Goal: Obtain resource: Obtain resource

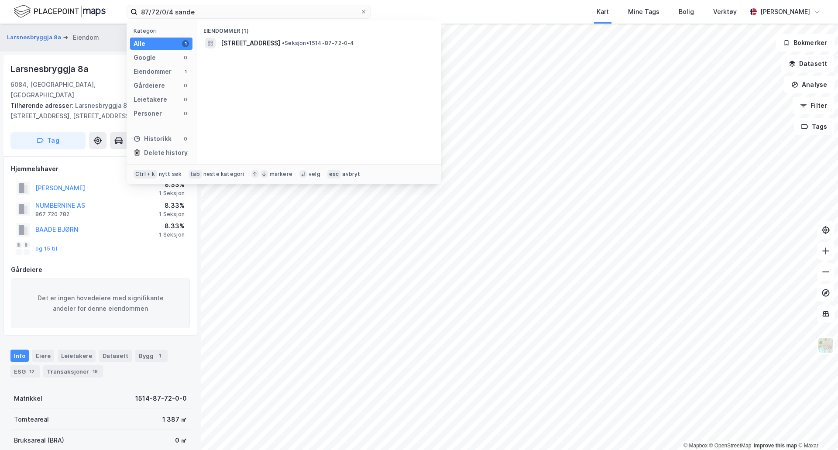
click at [234, 16] on input "87/72/0/4 sande" at bounding box center [248, 11] width 223 height 13
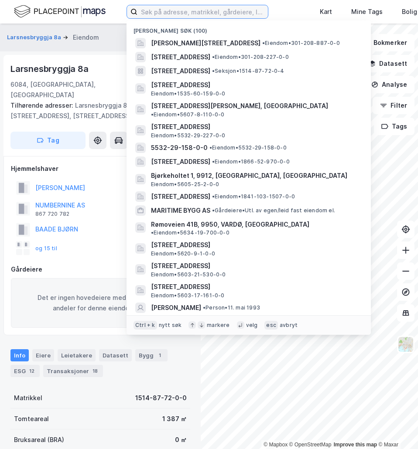
click at [177, 12] on input at bounding box center [202, 11] width 130 height 13
type input "o"
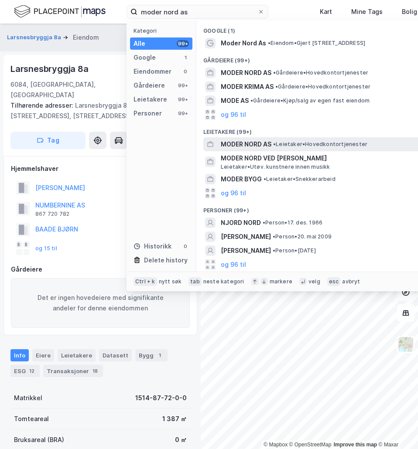
click at [286, 146] on span "• Leietaker • Hovedkontortjenester" at bounding box center [320, 144] width 94 height 7
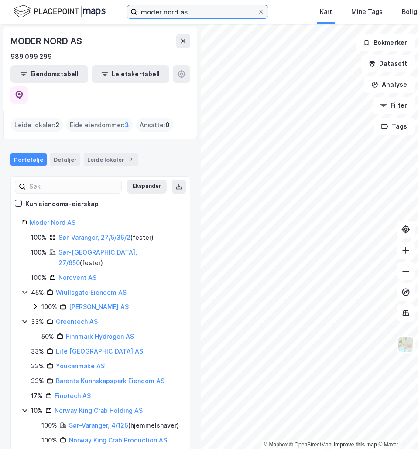
click at [197, 12] on input "moder nord as" at bounding box center [197, 11] width 120 height 13
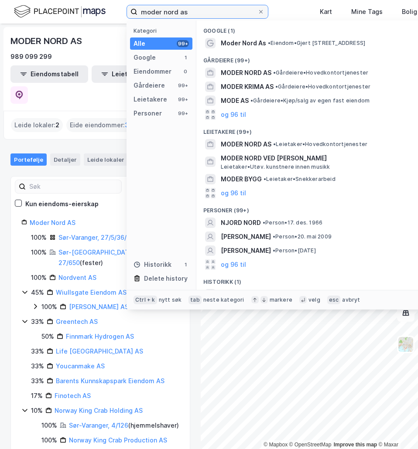
click at [197, 12] on input "moder nord as" at bounding box center [197, 11] width 120 height 13
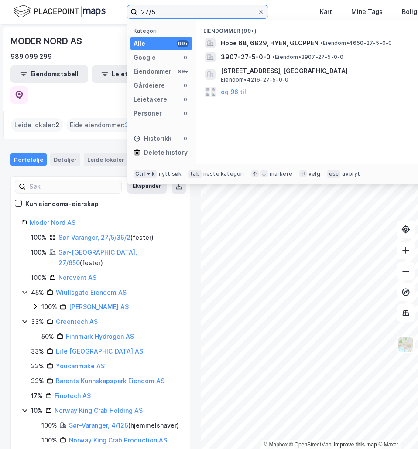
click at [173, 15] on input "27/5" at bounding box center [197, 11] width 120 height 13
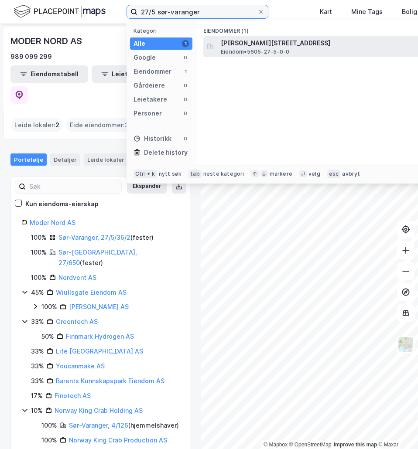
type input "27/5 sør-varanger"
click at [295, 51] on div "[PERSON_NAME][STREET_ADDRESS] Eiendom • 5605-27-5-0-0" at bounding box center [326, 46] width 211 height 17
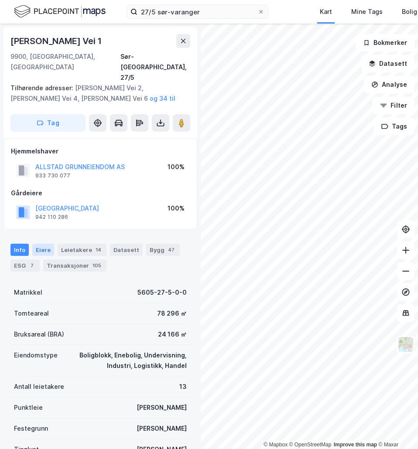
click at [49, 244] on div "Eiere" at bounding box center [43, 250] width 22 height 12
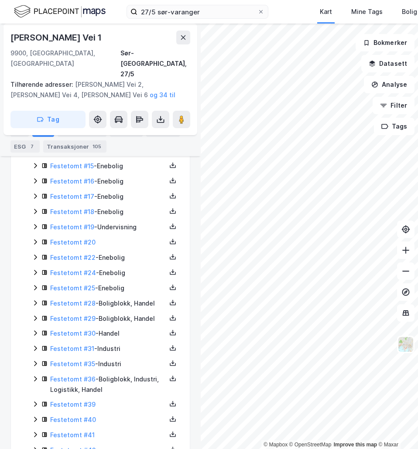
scroll to position [432, 0]
click at [36, 375] on icon at bounding box center [35, 378] width 7 height 7
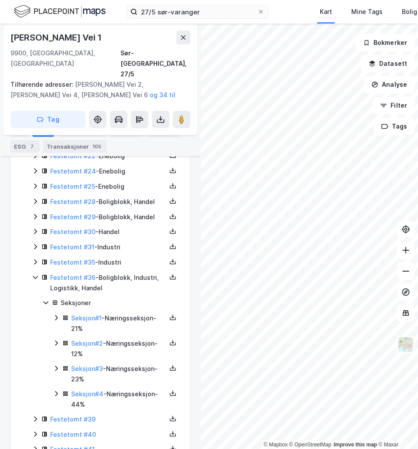
scroll to position [533, 0]
click at [57, 314] on icon at bounding box center [56, 317] width 7 height 7
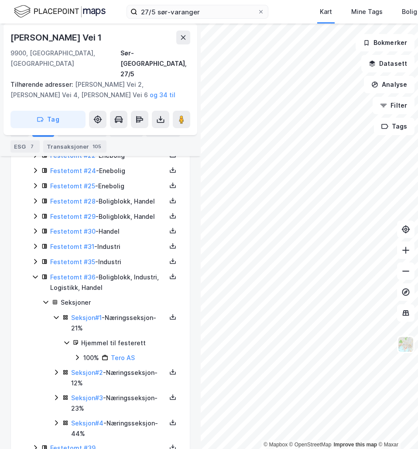
click at [56, 370] on icon at bounding box center [56, 372] width 3 height 5
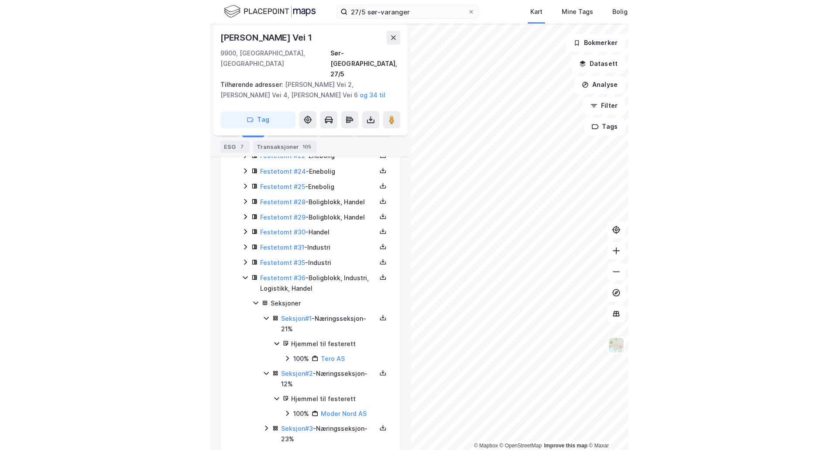
scroll to position [540, 0]
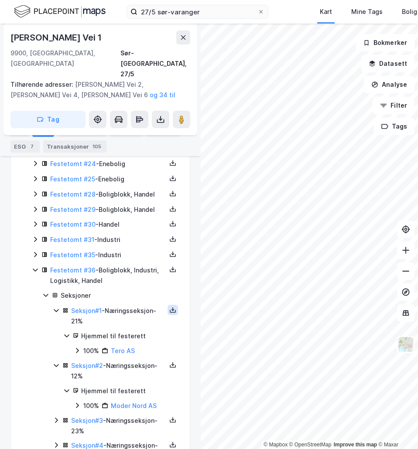
click at [169, 307] on icon at bounding box center [172, 310] width 7 height 7
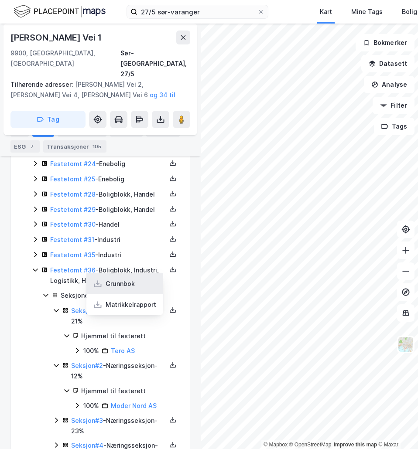
click at [130, 274] on div "Grunnbok" at bounding box center [124, 284] width 77 height 21
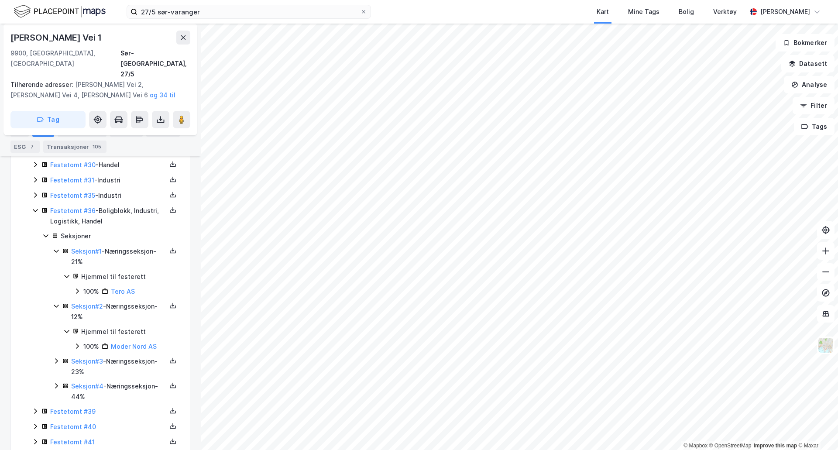
scroll to position [600, 0]
click at [94, 302] on link "Seksjon # 2" at bounding box center [87, 305] width 32 height 7
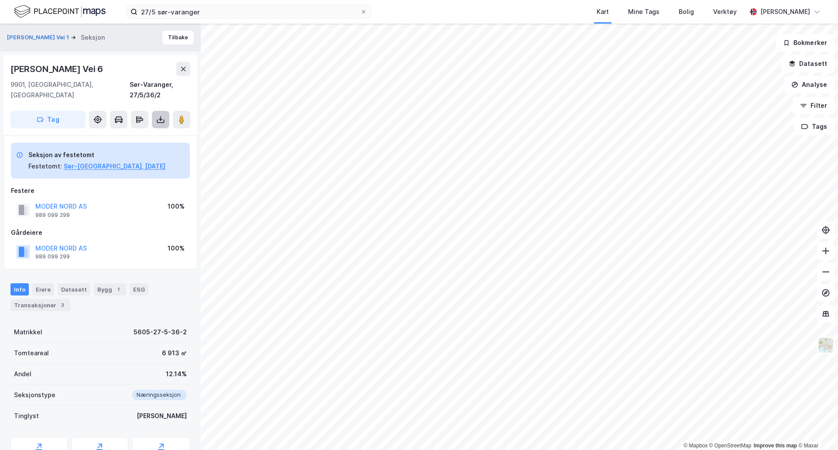
click at [162, 114] on button at bounding box center [160, 119] width 17 height 17
click at [132, 130] on div "Last ned grunnbok" at bounding box center [122, 137] width 93 height 14
click at [125, 227] on div "Gårdeiere" at bounding box center [100, 232] width 179 height 10
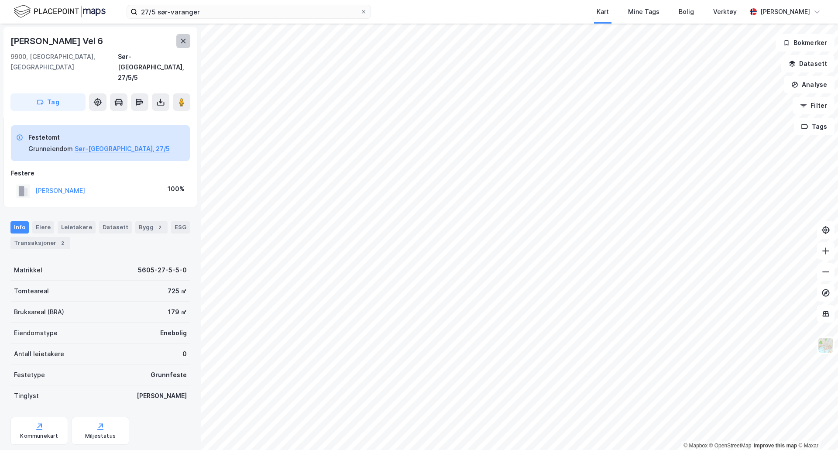
click at [186, 43] on icon at bounding box center [183, 41] width 7 height 7
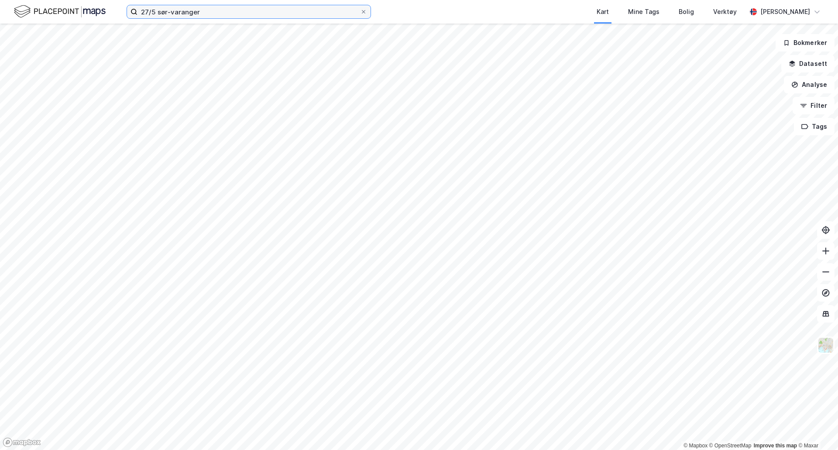
click at [153, 10] on input "27/5 sør-varanger" at bounding box center [248, 11] width 223 height 13
